Goal: Task Accomplishment & Management: Use online tool/utility

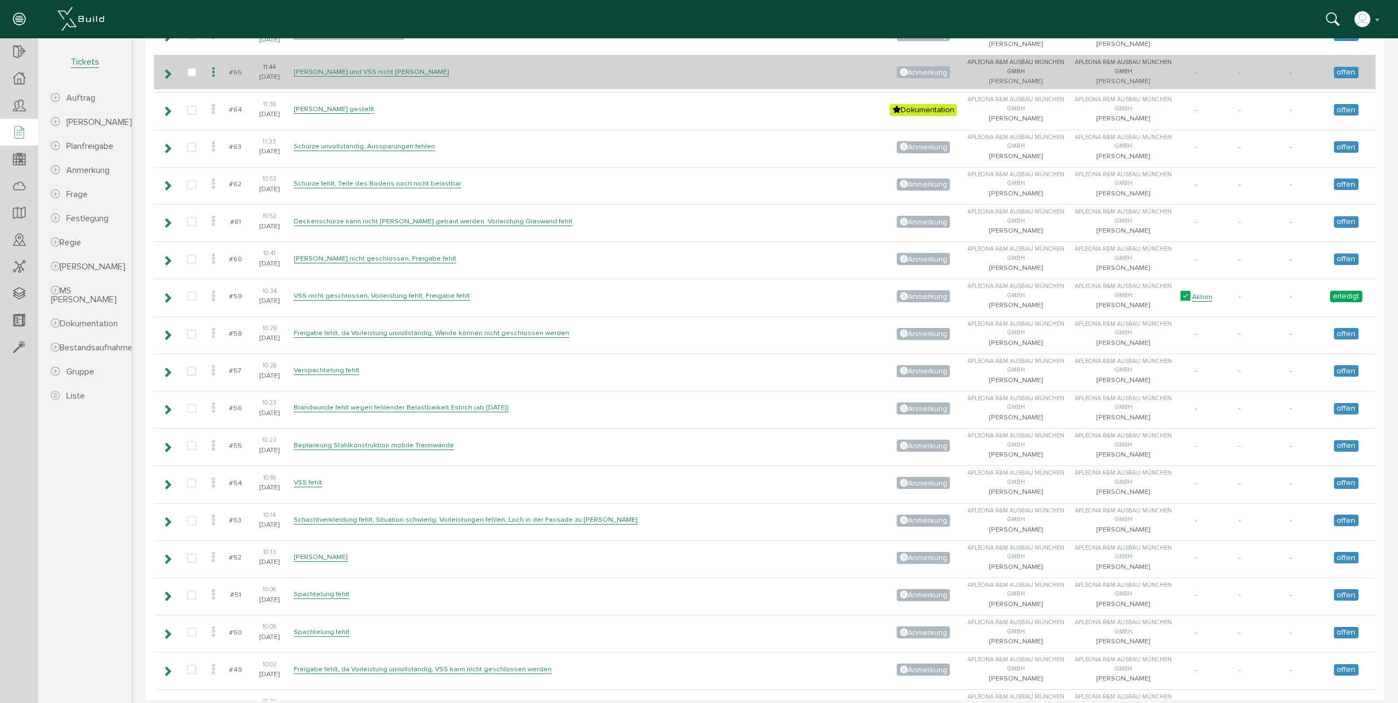
scroll to position [2957, 0]
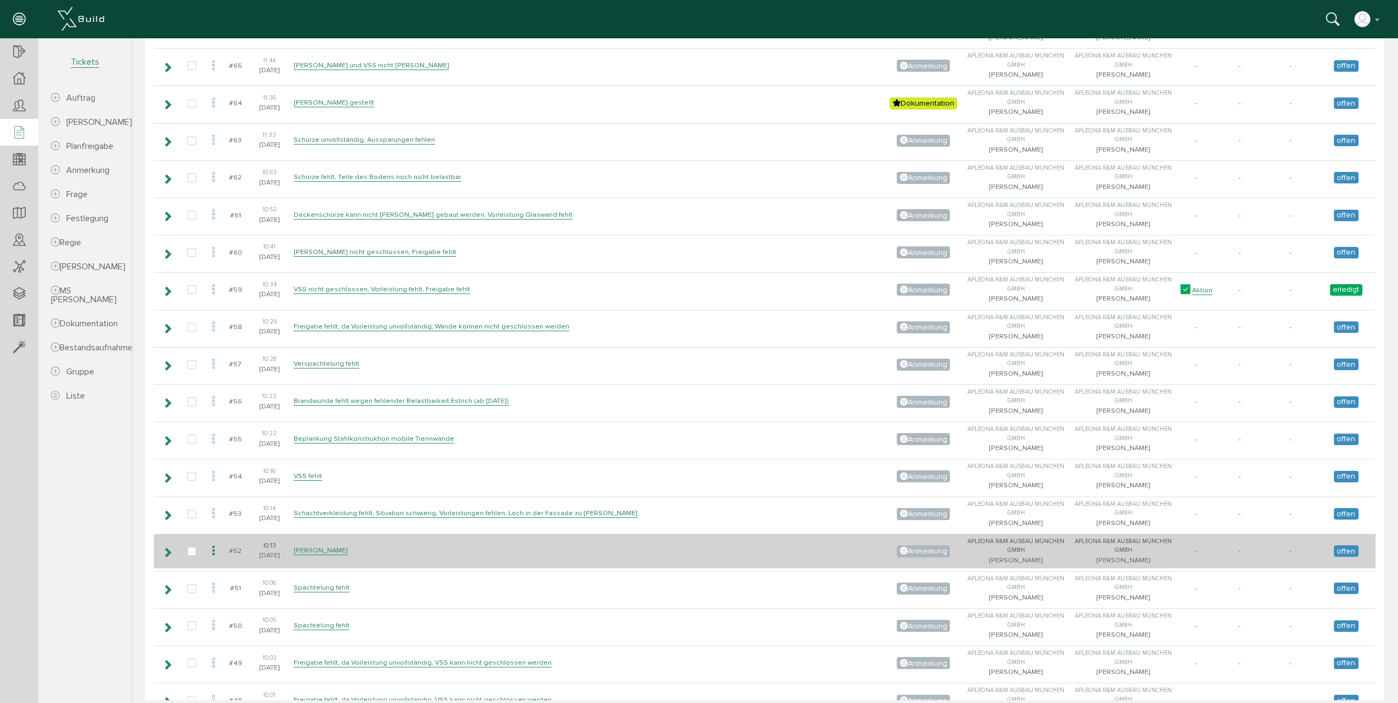
click at [214, 551] on icon at bounding box center [213, 551] width 13 height 15
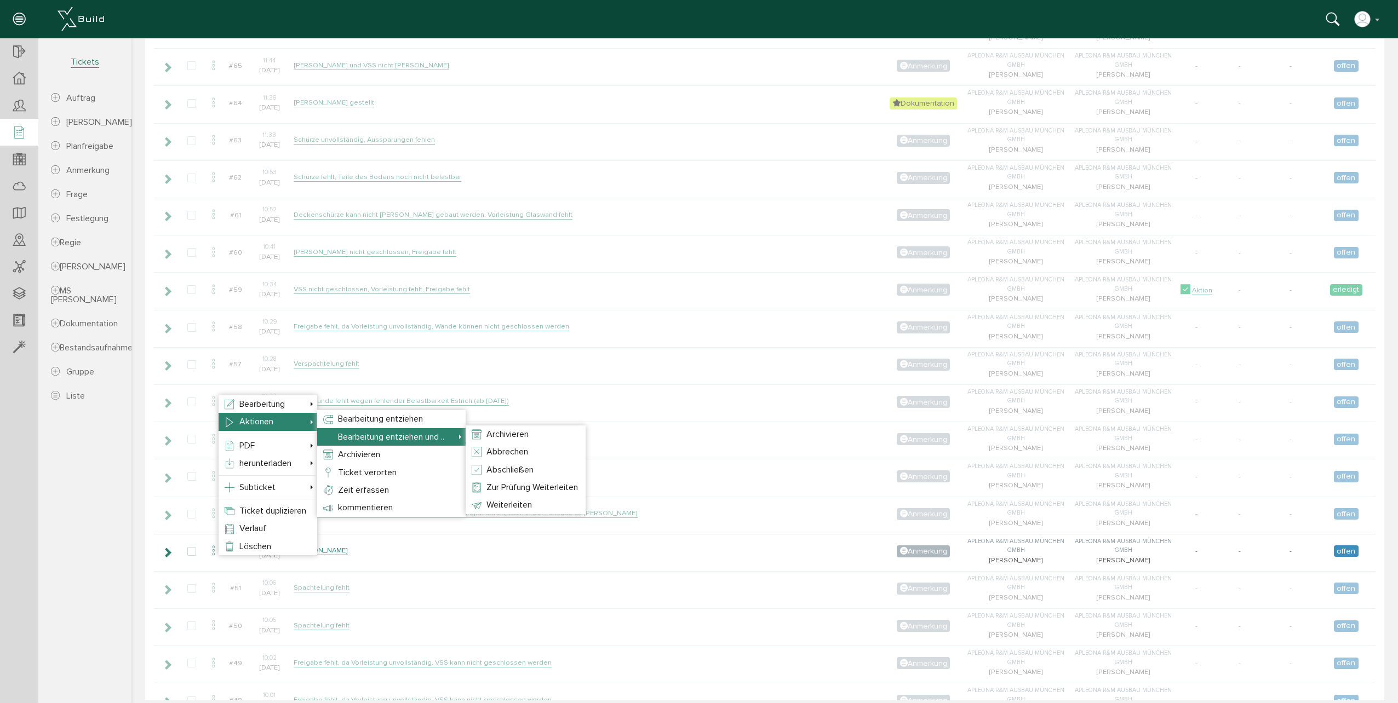
click at [343, 436] on span "Bearbeitung entziehen und .." at bounding box center [391, 437] width 106 height 11
click at [539, 468] on li "Abschließen" at bounding box center [525, 470] width 120 height 18
select select "1"
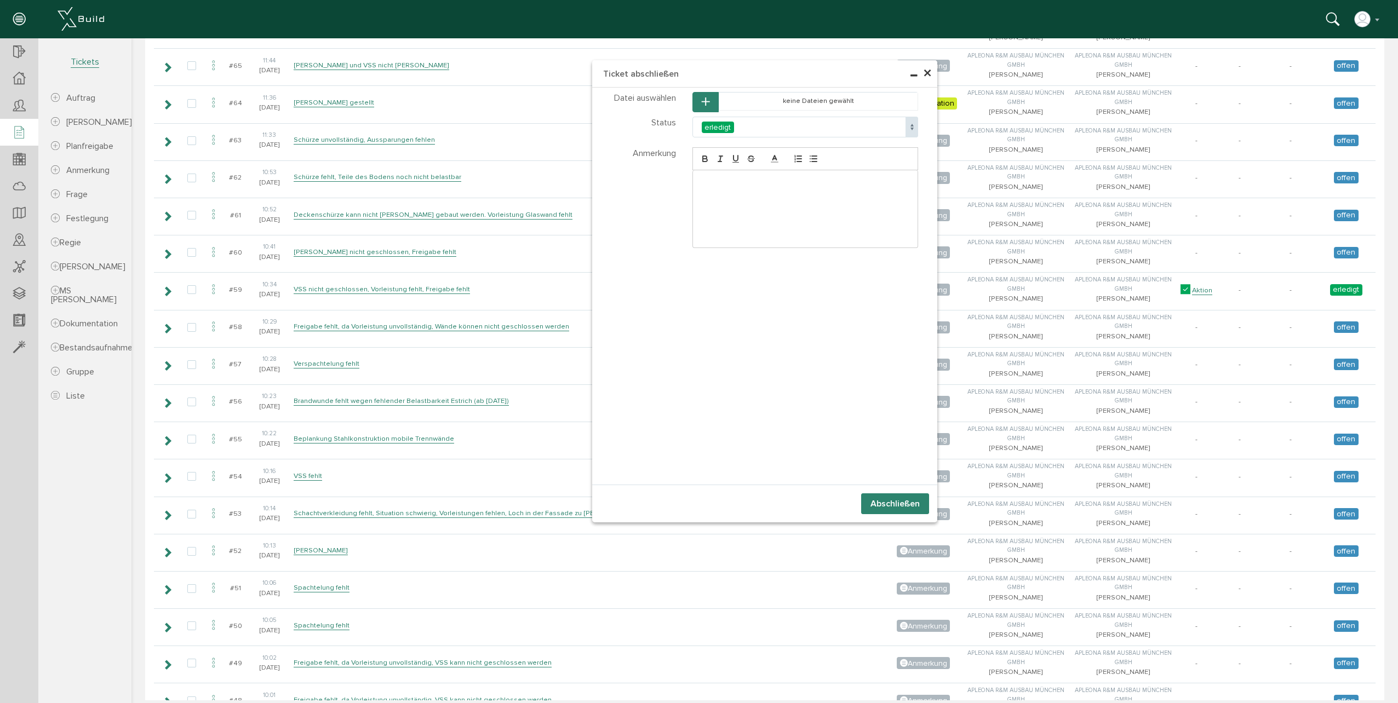
select select "1"
click at [892, 505] on button "Abschließen" at bounding box center [895, 503] width 68 height 21
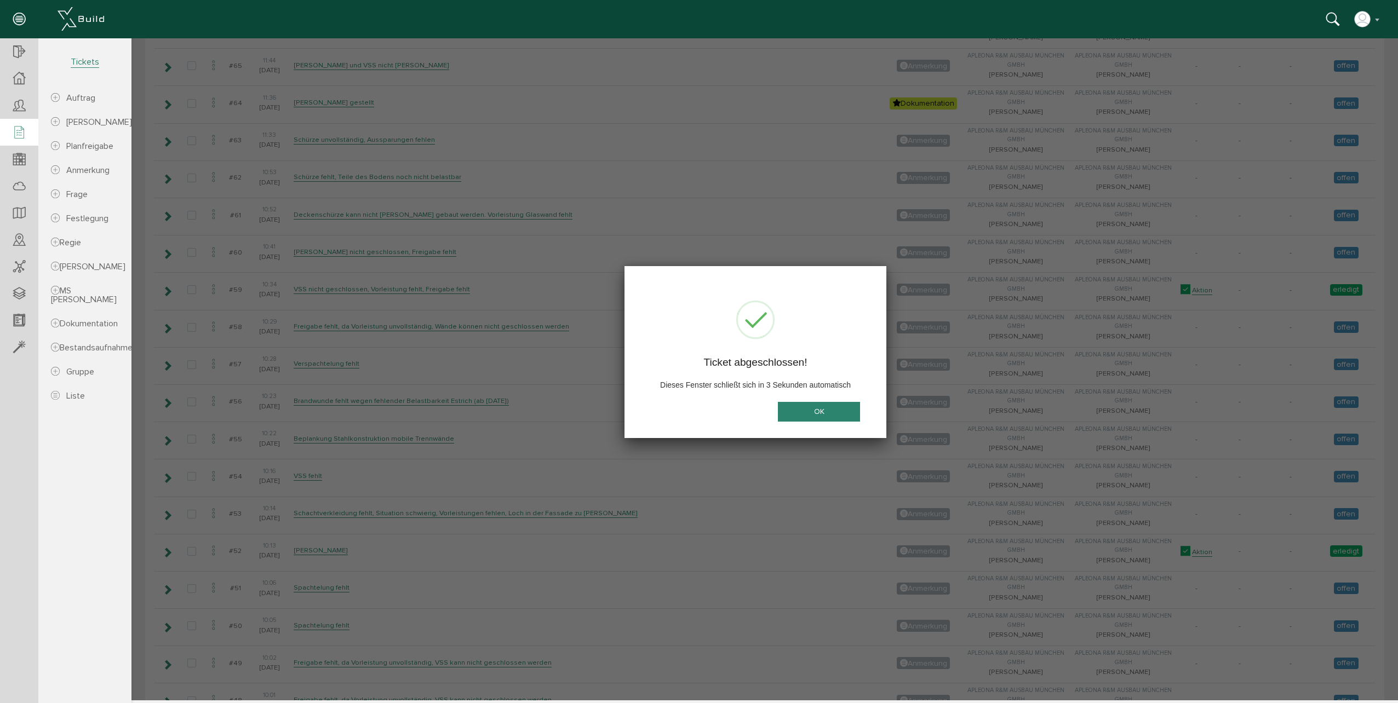
click at [801, 407] on button "OK" at bounding box center [819, 411] width 82 height 20
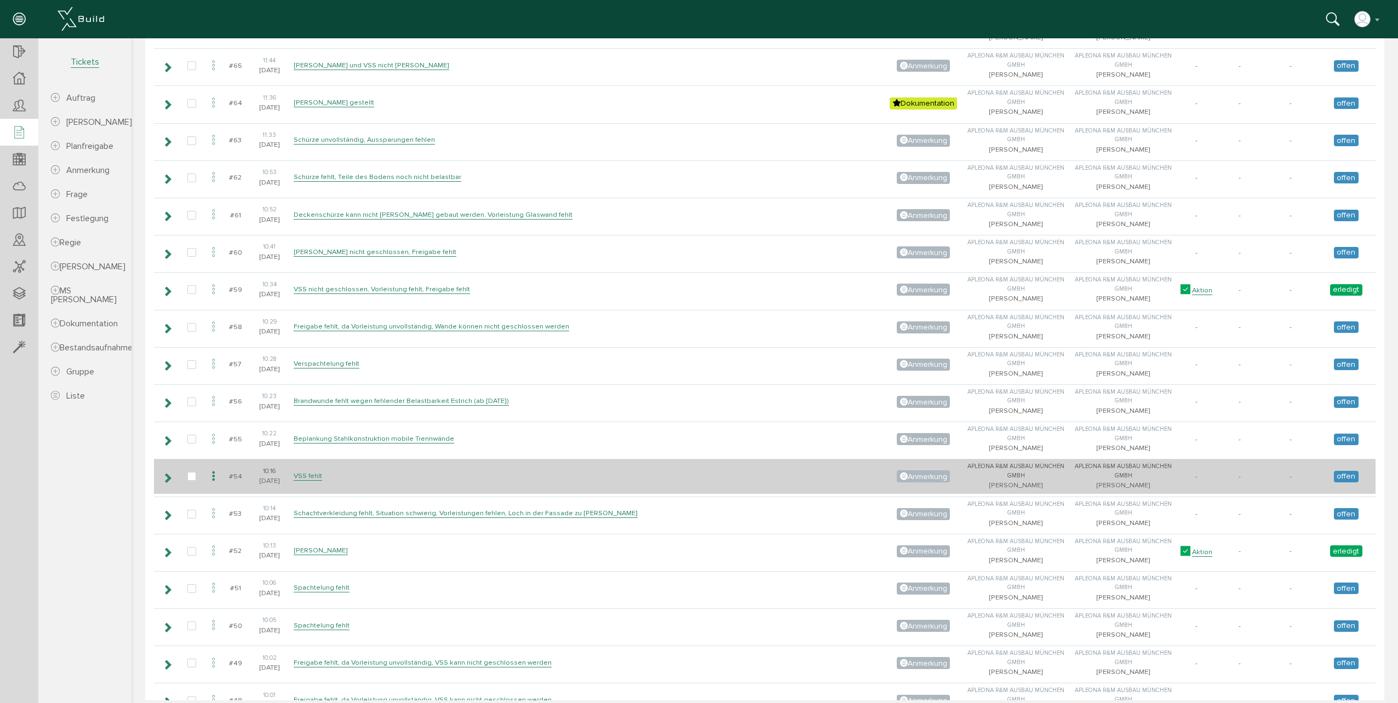
click at [215, 474] on icon at bounding box center [213, 476] width 13 height 15
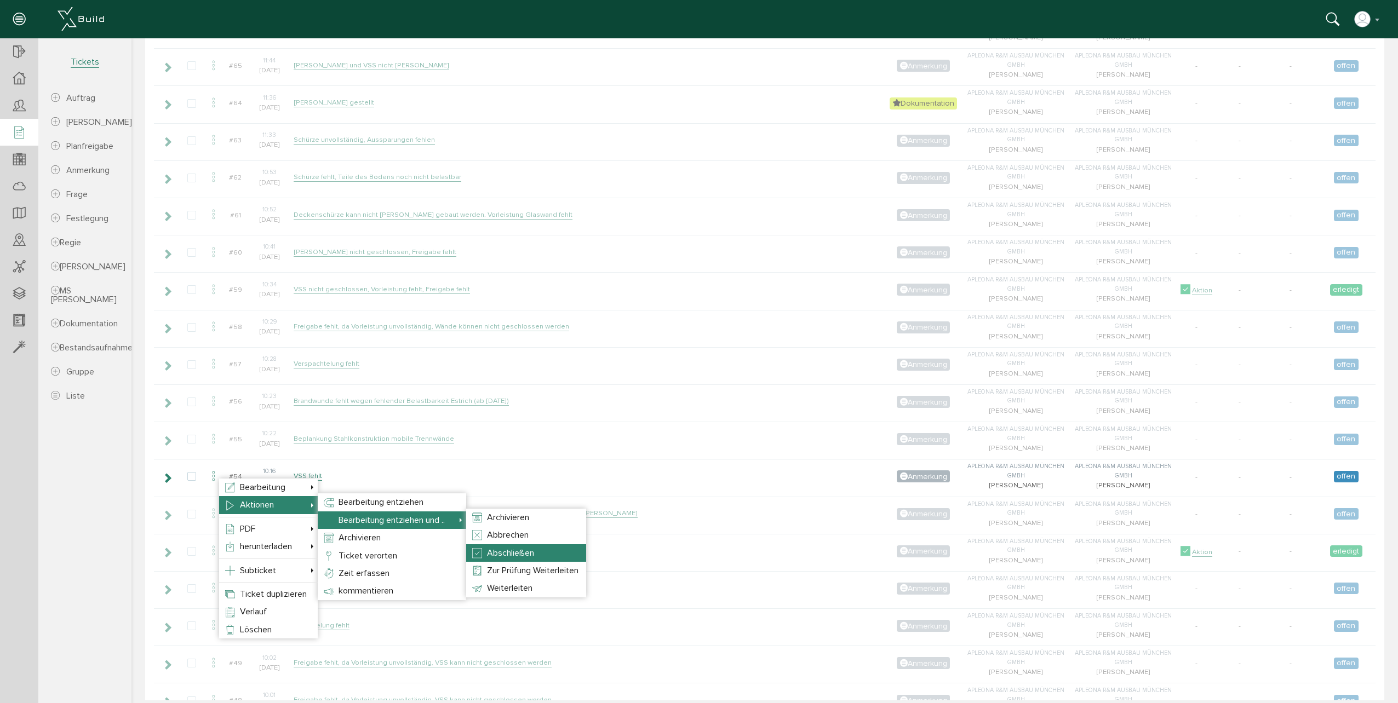
click at [505, 555] on span "Abschließen" at bounding box center [510, 553] width 47 height 11
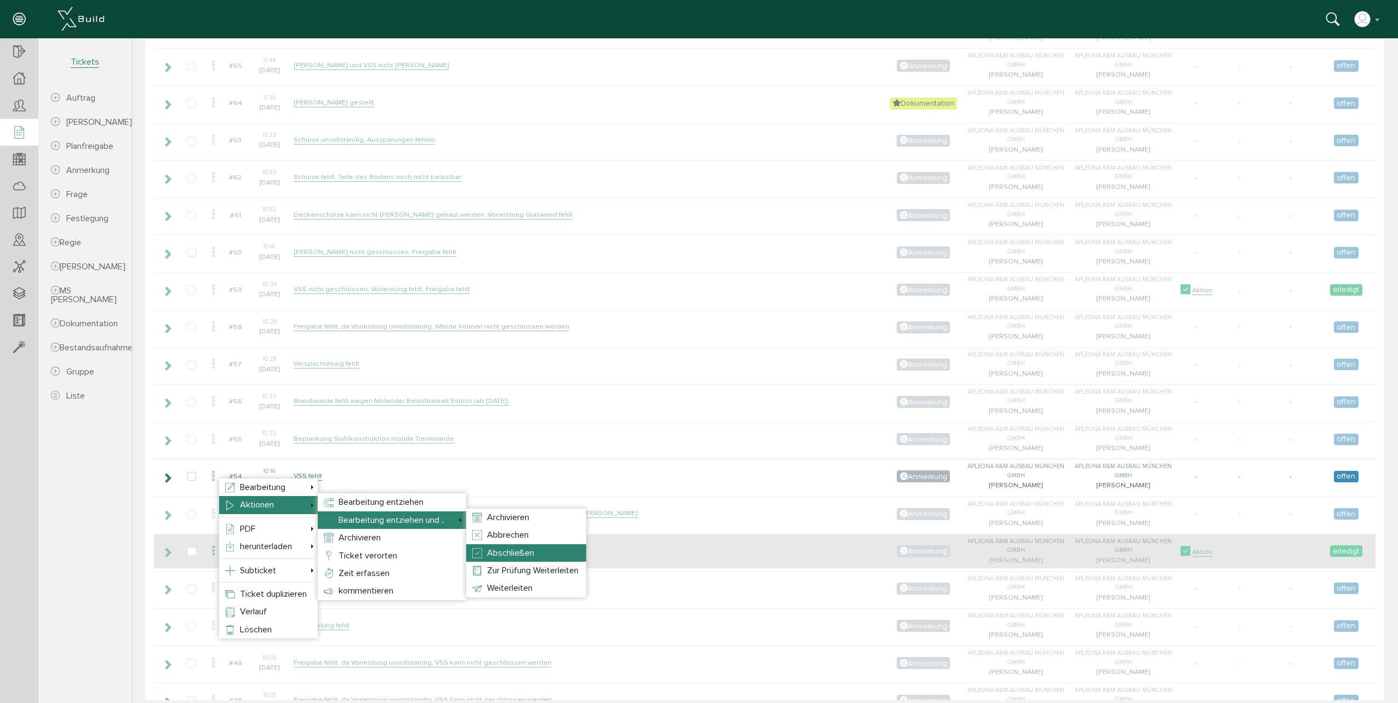
select select "1"
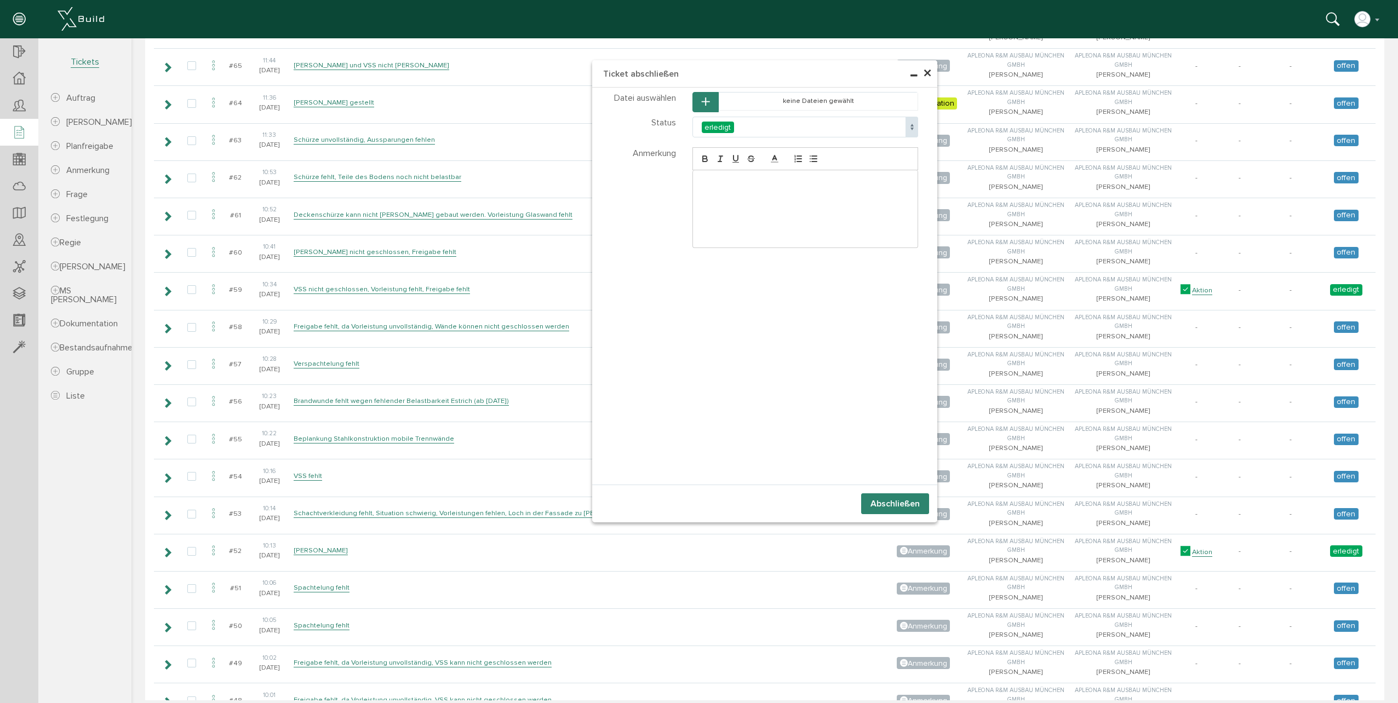
select select "1"
click at [892, 513] on button "Abschließen" at bounding box center [895, 503] width 68 height 21
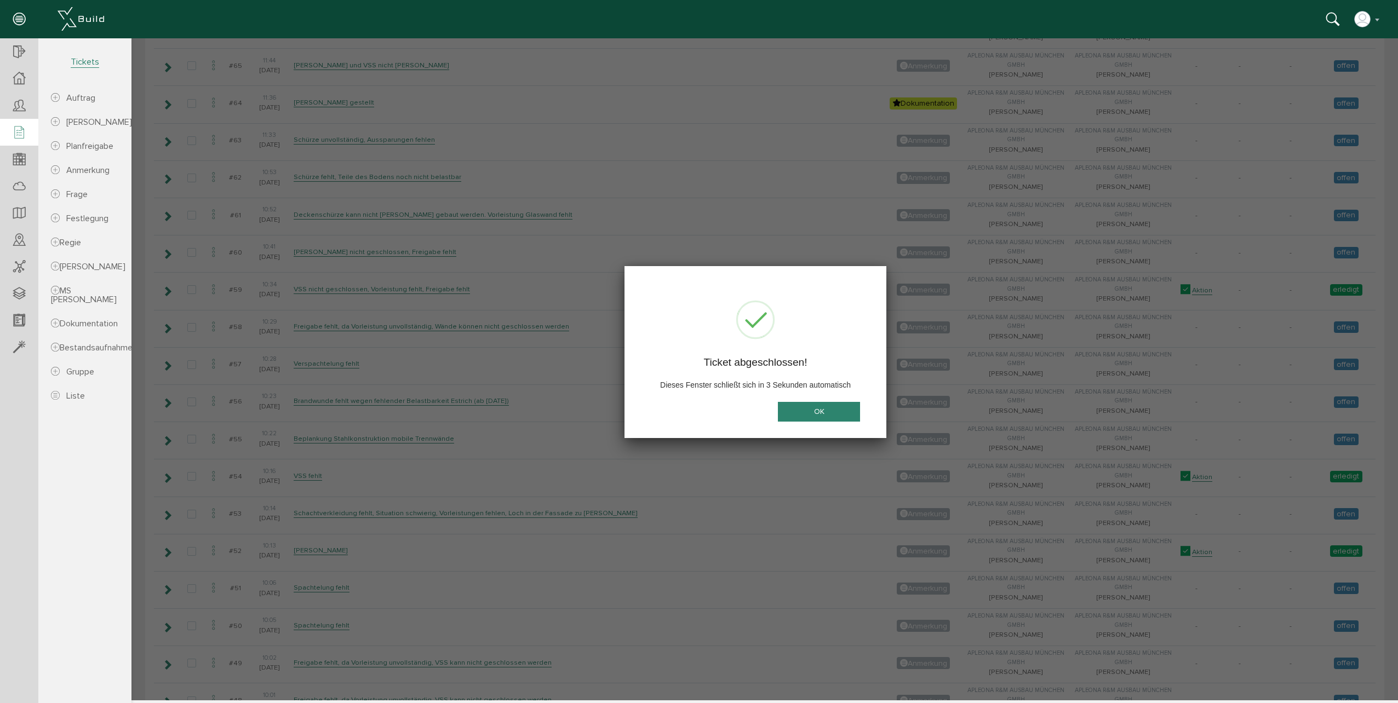
click at [854, 416] on button "OK" at bounding box center [819, 411] width 82 height 20
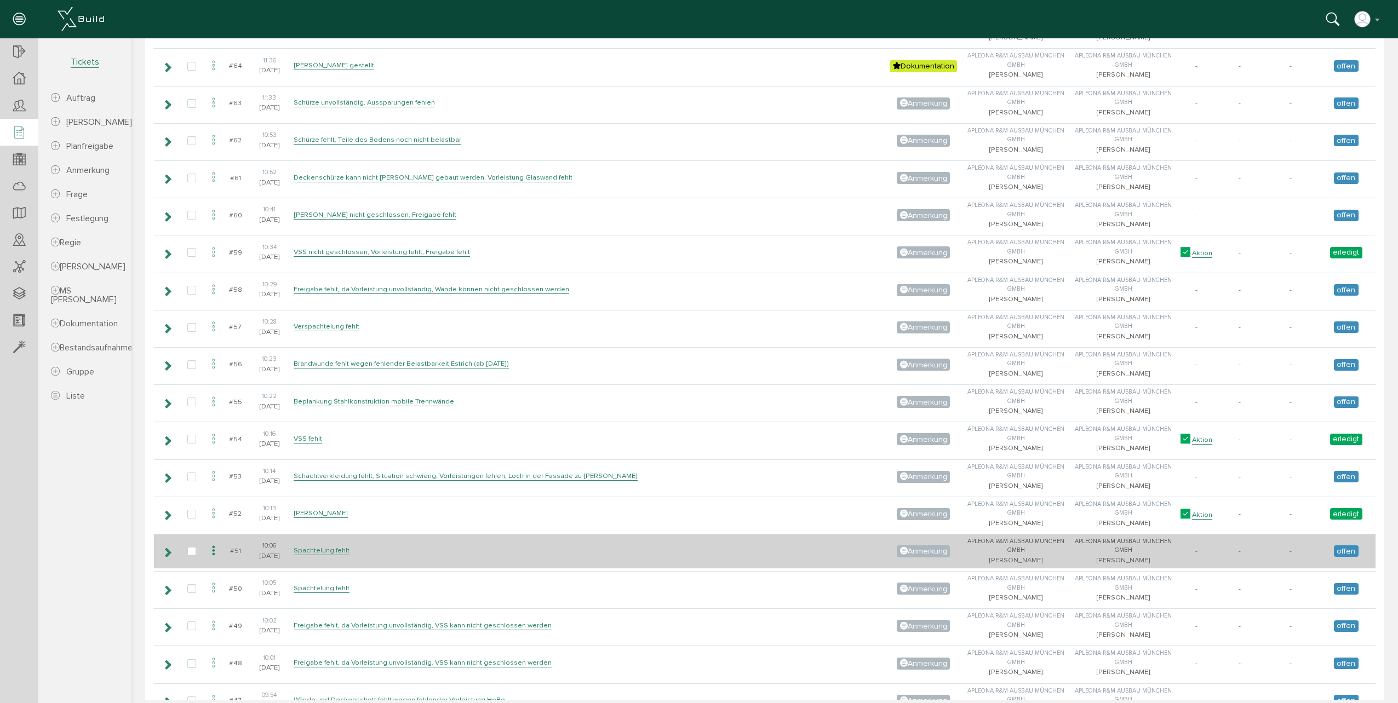
scroll to position [3012, 0]
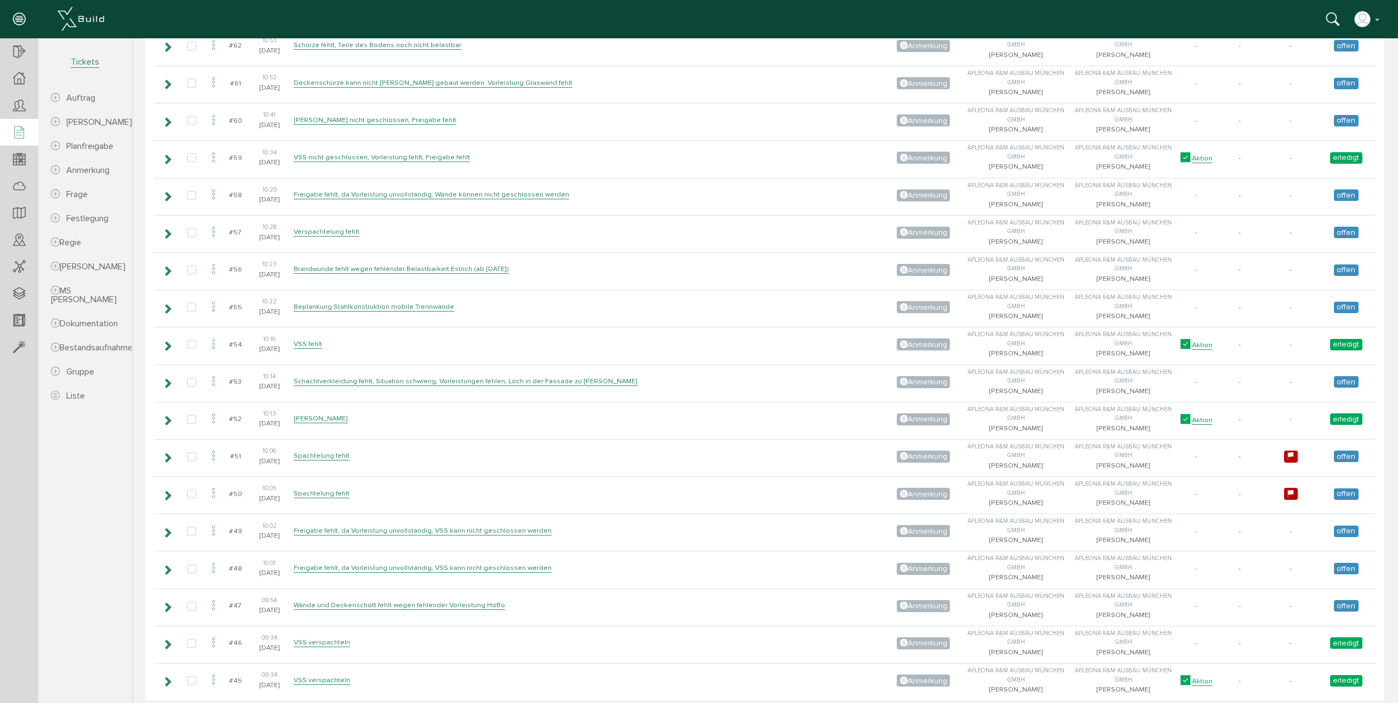
scroll to position [3067, 0]
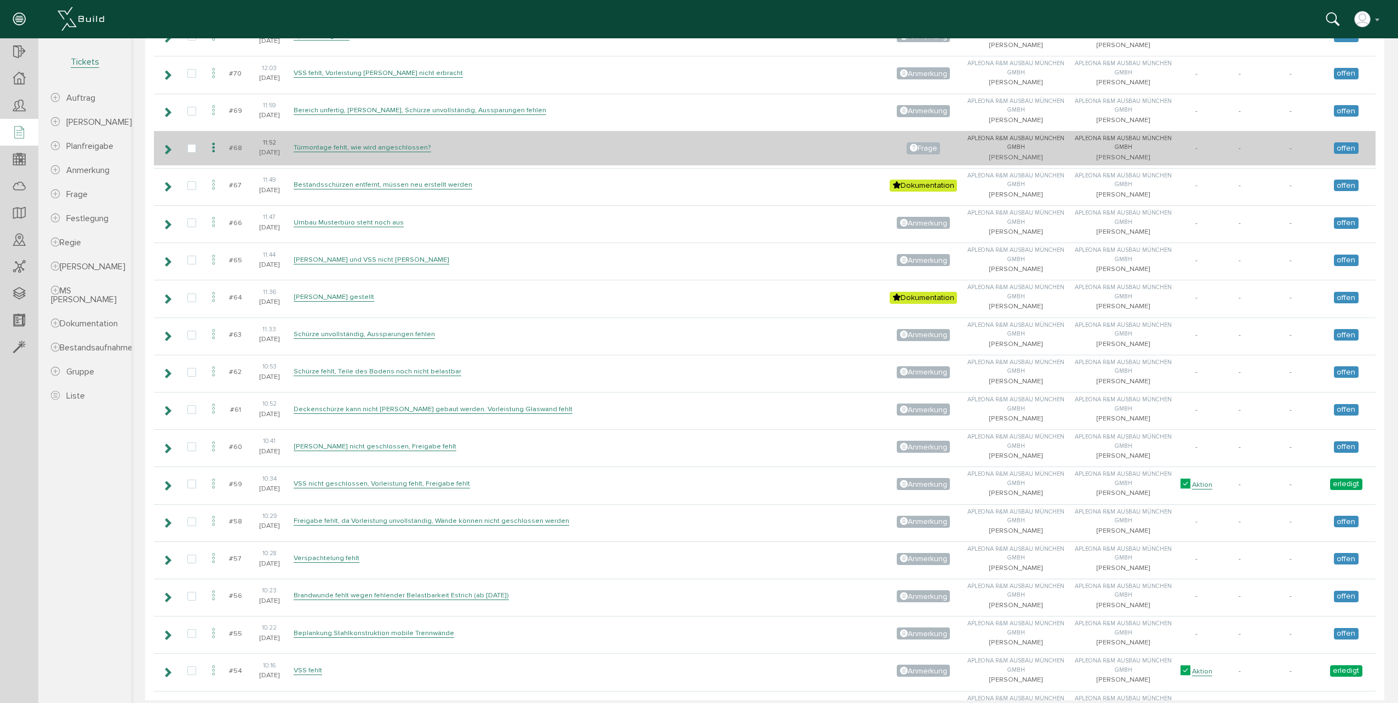
scroll to position [2793, 0]
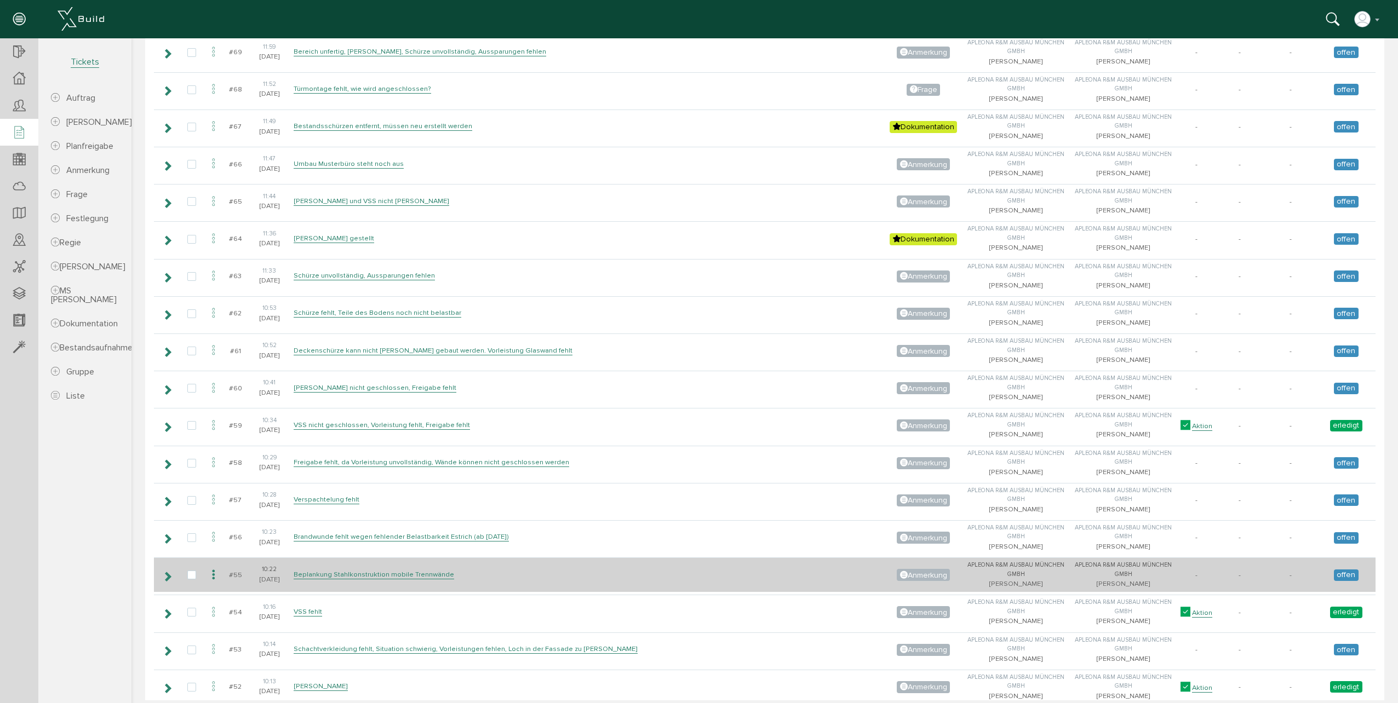
click at [168, 576] on icon at bounding box center [167, 576] width 10 height 9
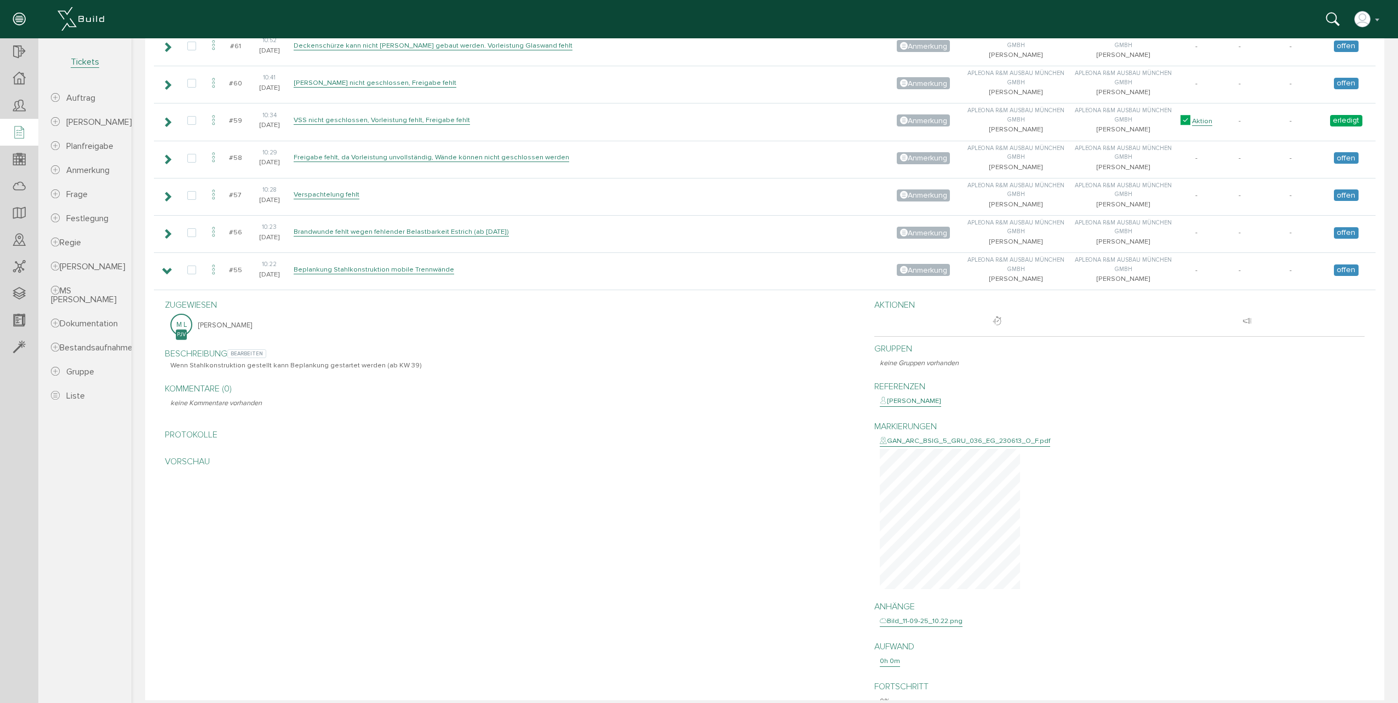
scroll to position [3067, 0]
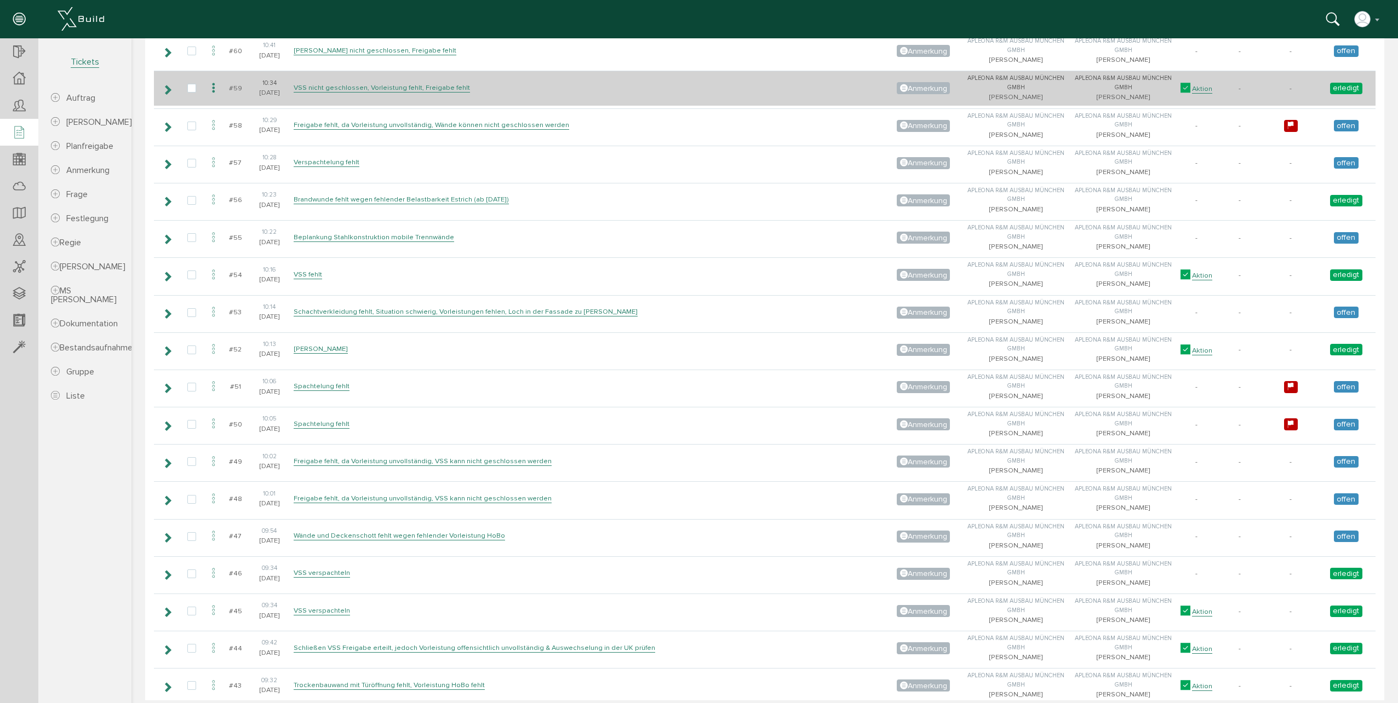
scroll to position [3122, 0]
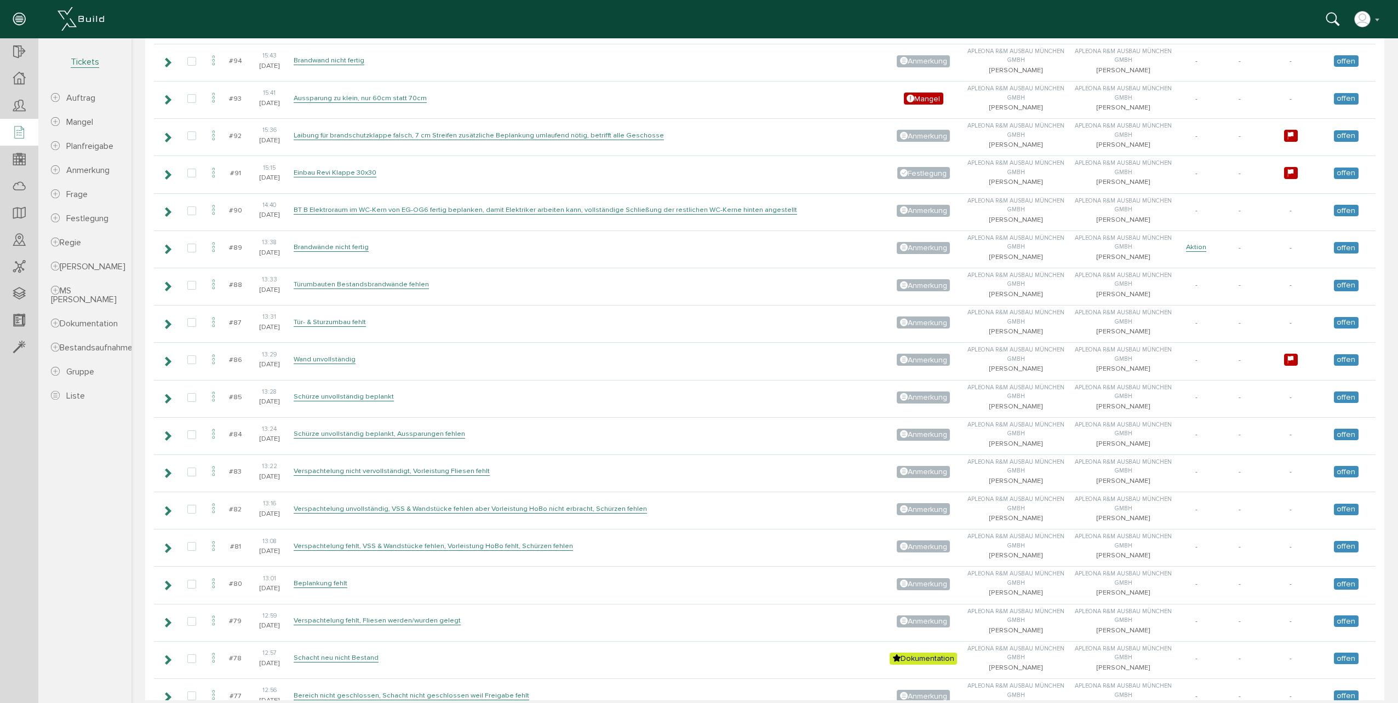
scroll to position [1862, 0]
